Goal: Find specific page/section: Find specific page/section

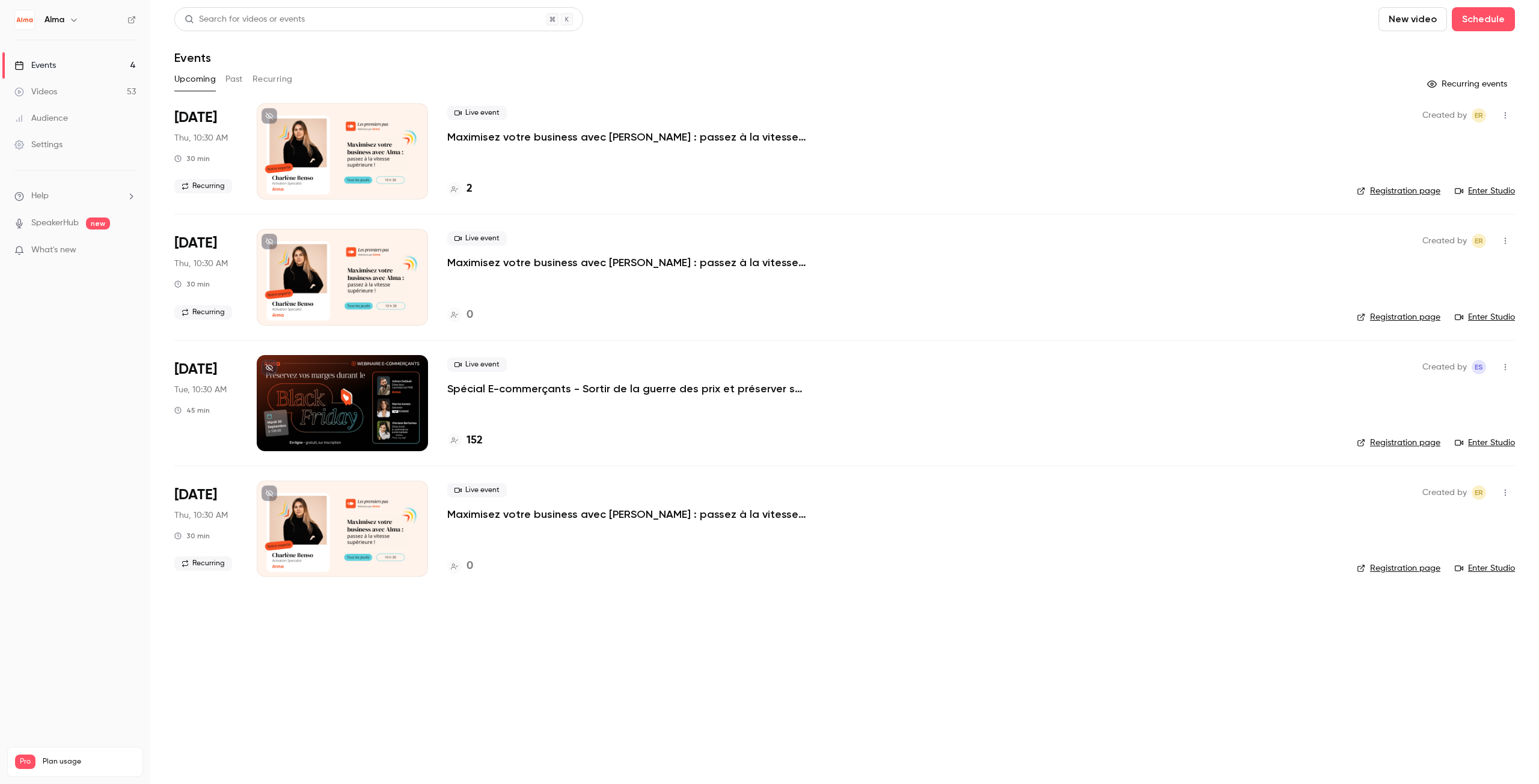
click at [527, 385] on p "Spécial E-commerçants - Sortir de la guerre des prix et préserver ses marges pe…" at bounding box center [627, 389] width 361 height 15
